Goal: Communication & Community: Answer question/provide support

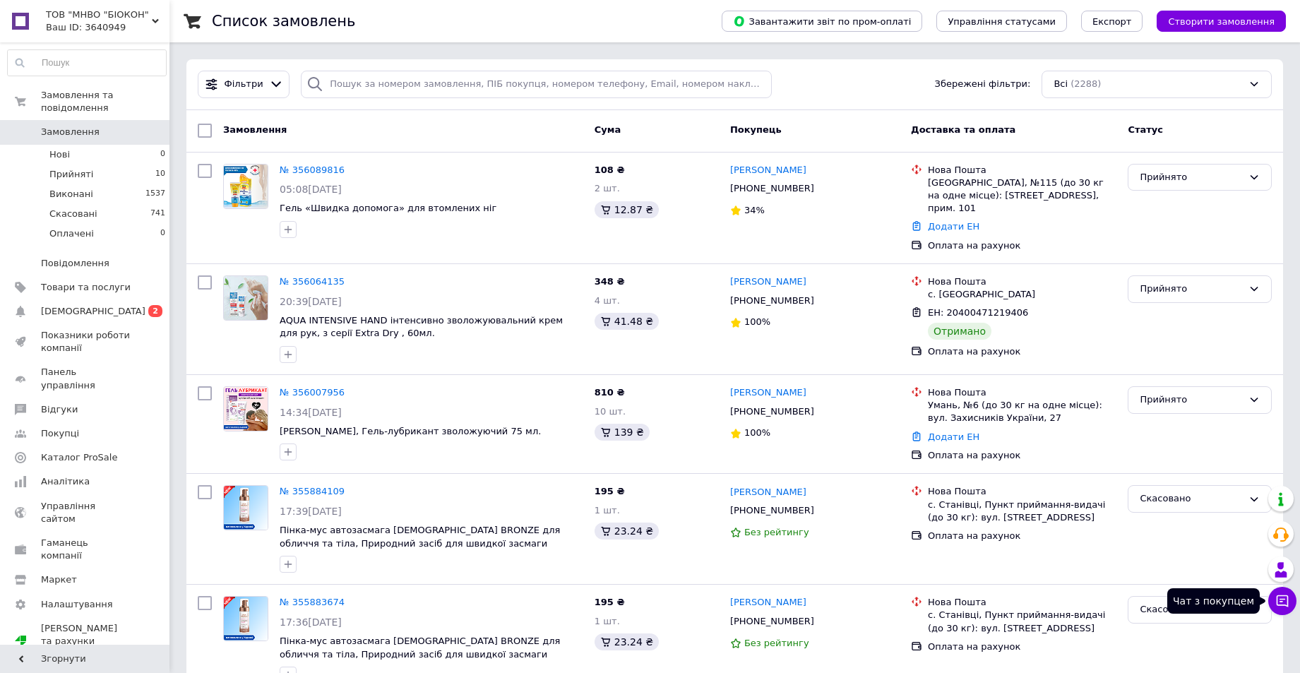
click at [1291, 604] on button "Чат з покупцем" at bounding box center [1282, 601] width 28 height 28
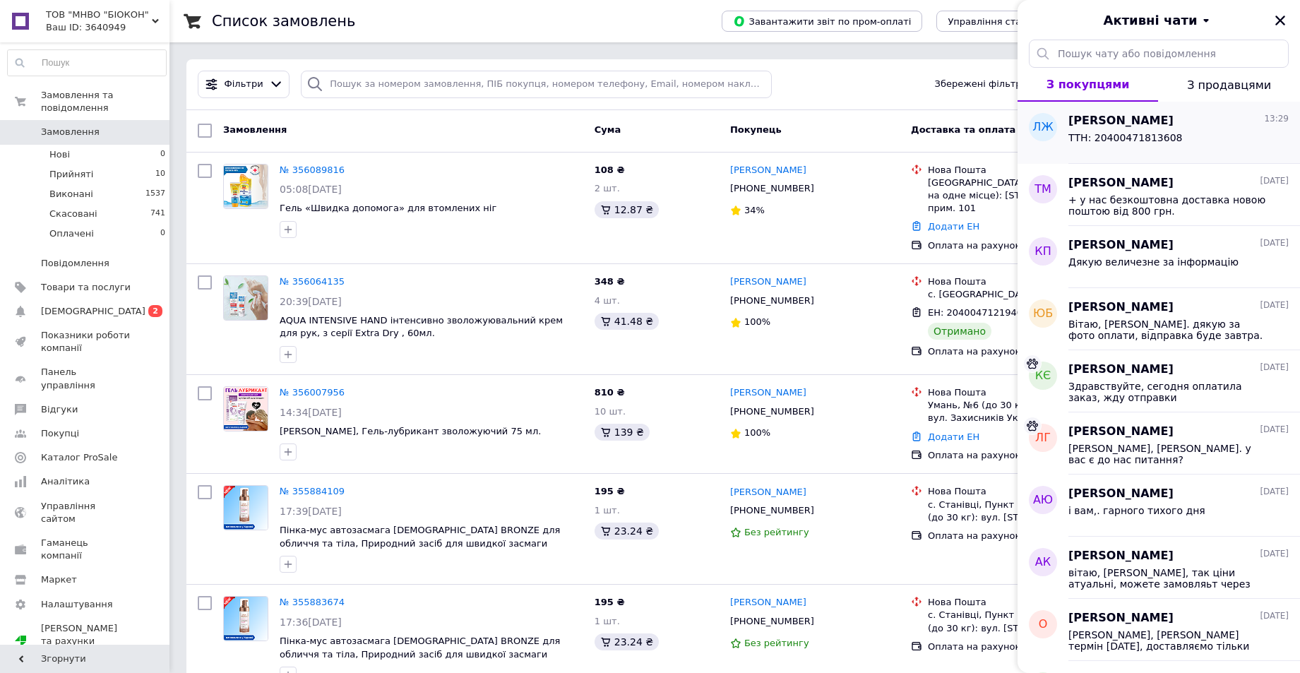
click at [1194, 125] on div "Любовь Жало 13:29" at bounding box center [1179, 121] width 220 height 16
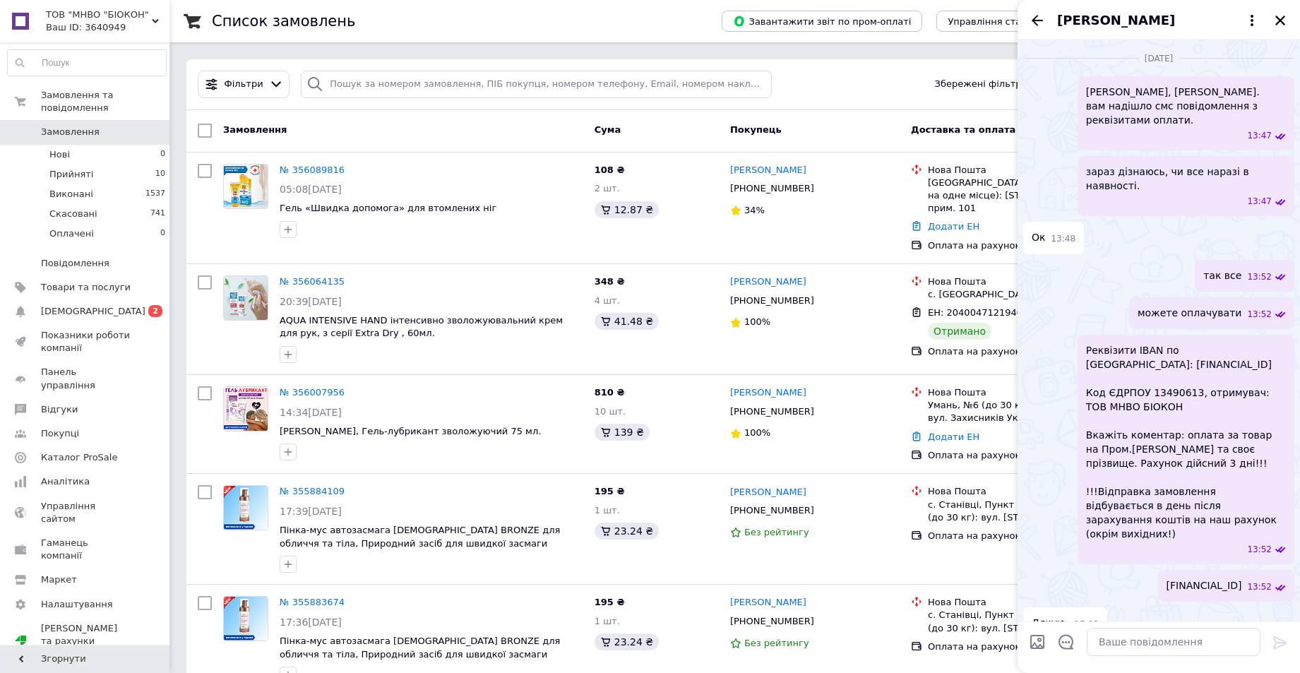
scroll to position [1567, 0]
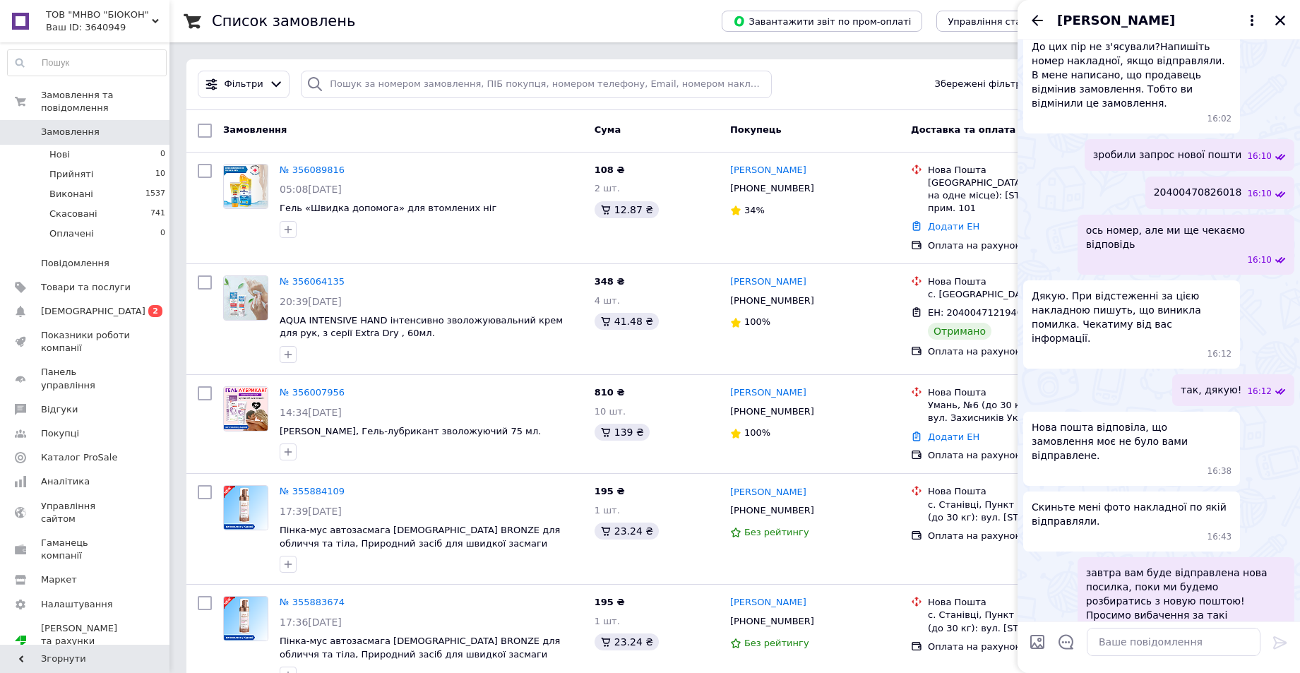
click at [1285, 12] on div at bounding box center [1280, 20] width 17 height 17
click at [1285, 12] on button "Закрити" at bounding box center [1280, 20] width 17 height 17
